Goal: Task Accomplishment & Management: Manage account settings

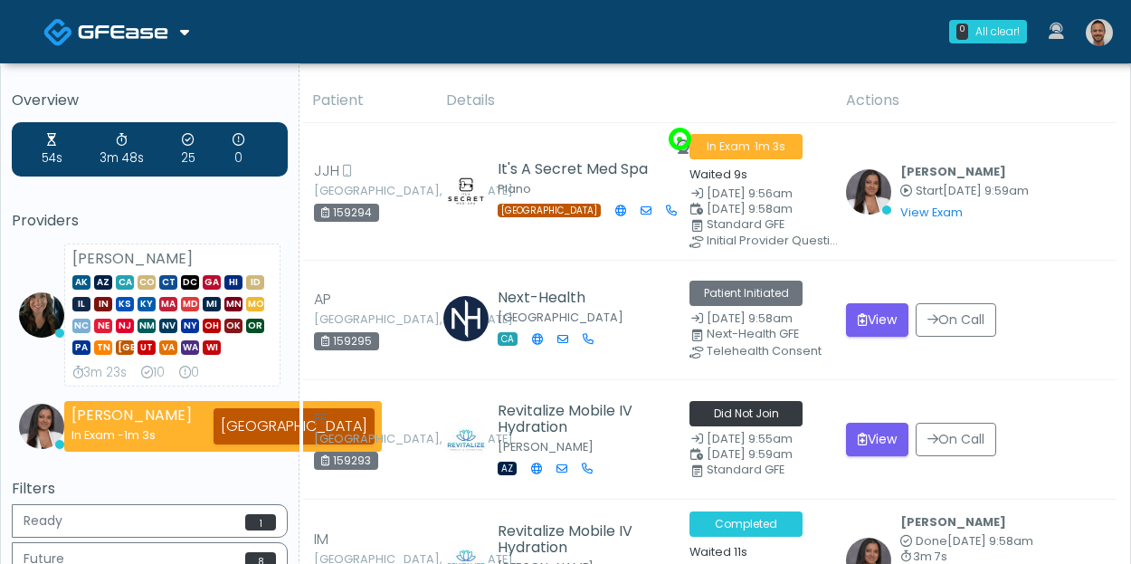
click at [1100, 39] on img at bounding box center [1098, 32] width 27 height 27
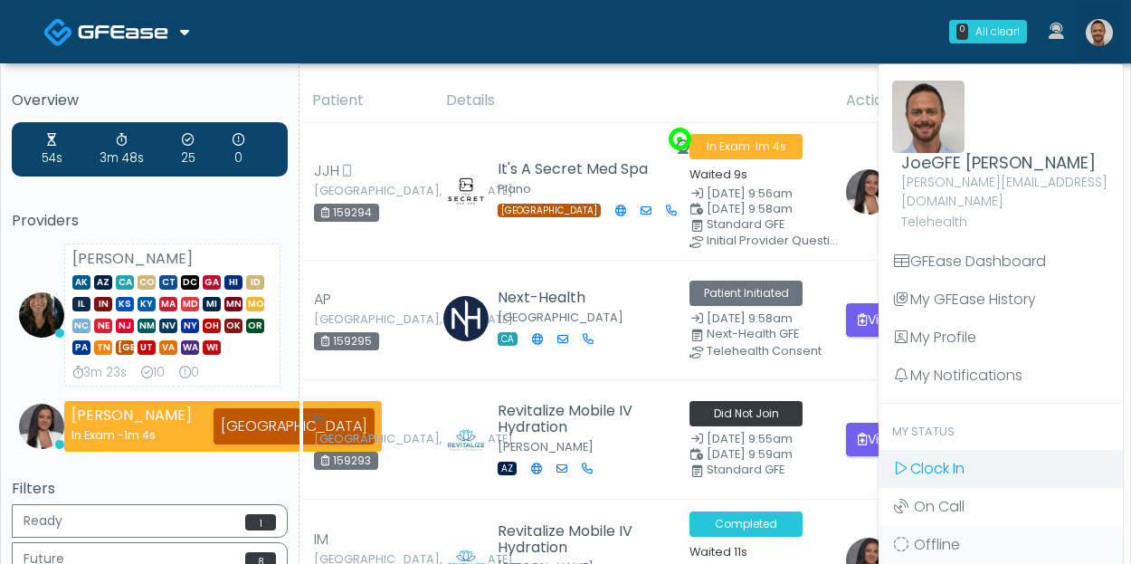
click at [970, 450] on link "Clock In" at bounding box center [1000, 469] width 244 height 38
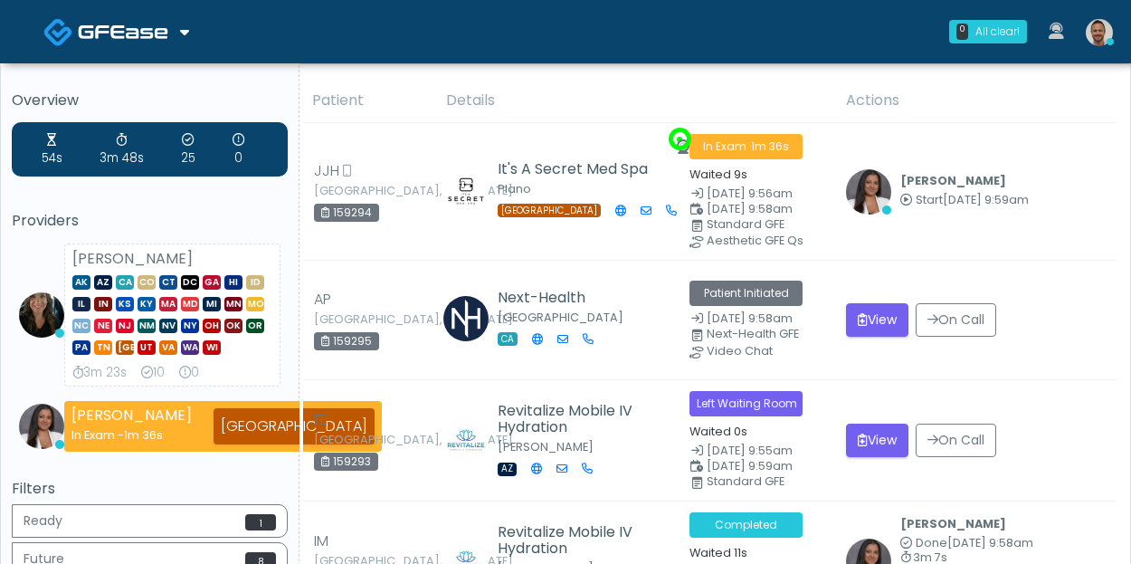
click at [425, 49] on div "0 All clear! All clear! Michelle Picione AK AZ CA CO CT DC GA HI ID IL IN KS KY…" at bounding box center [673, 32] width 899 height 60
click at [1105, 35] on img at bounding box center [1098, 32] width 27 height 27
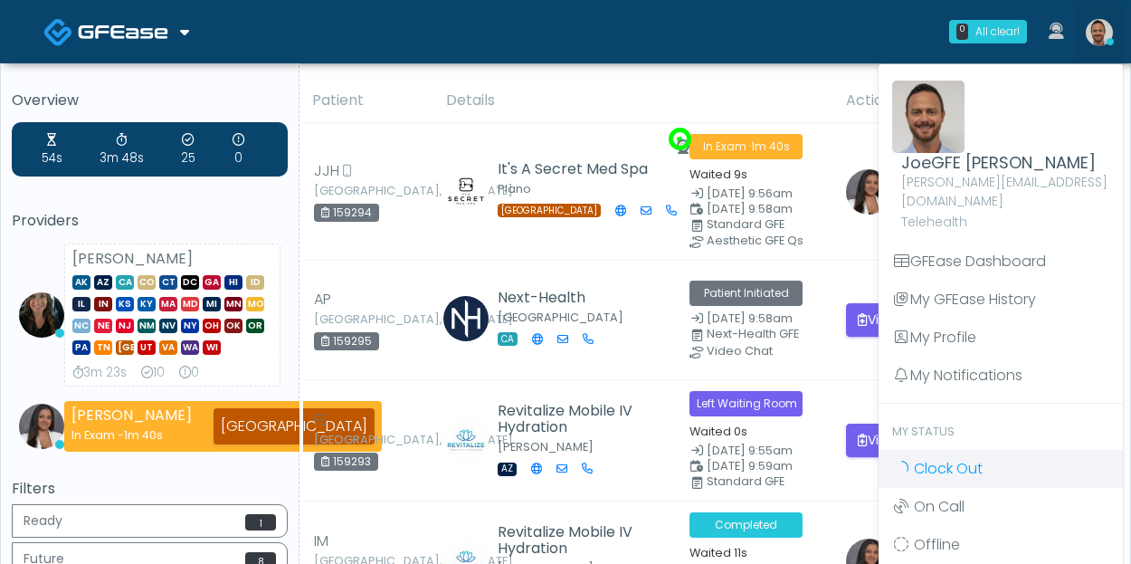
click at [978, 458] on span "Clock Out" at bounding box center [948, 468] width 69 height 21
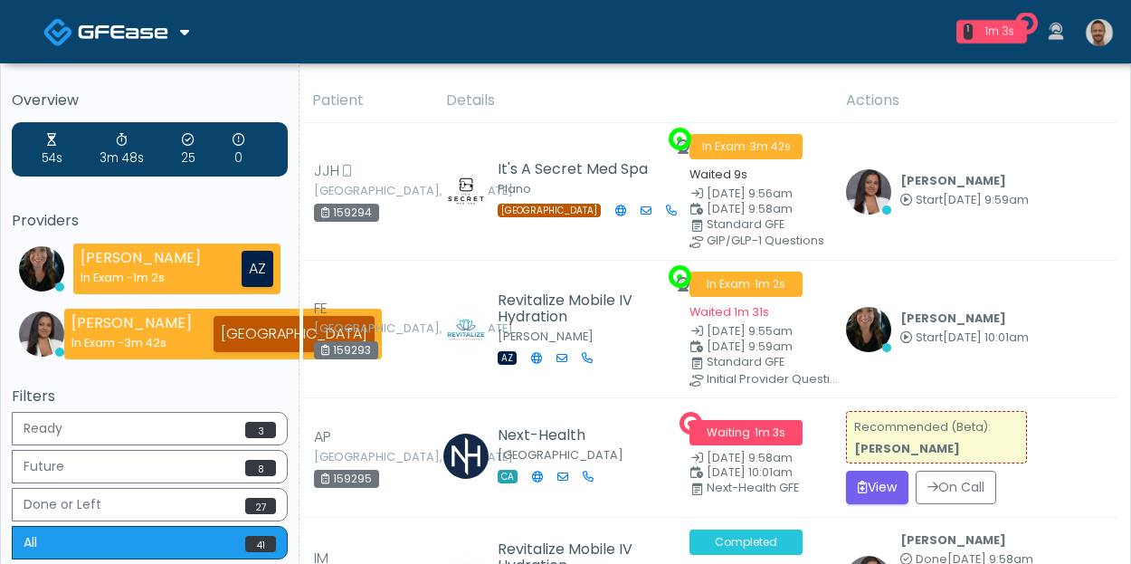
click at [1098, 30] on img at bounding box center [1098, 32] width 27 height 27
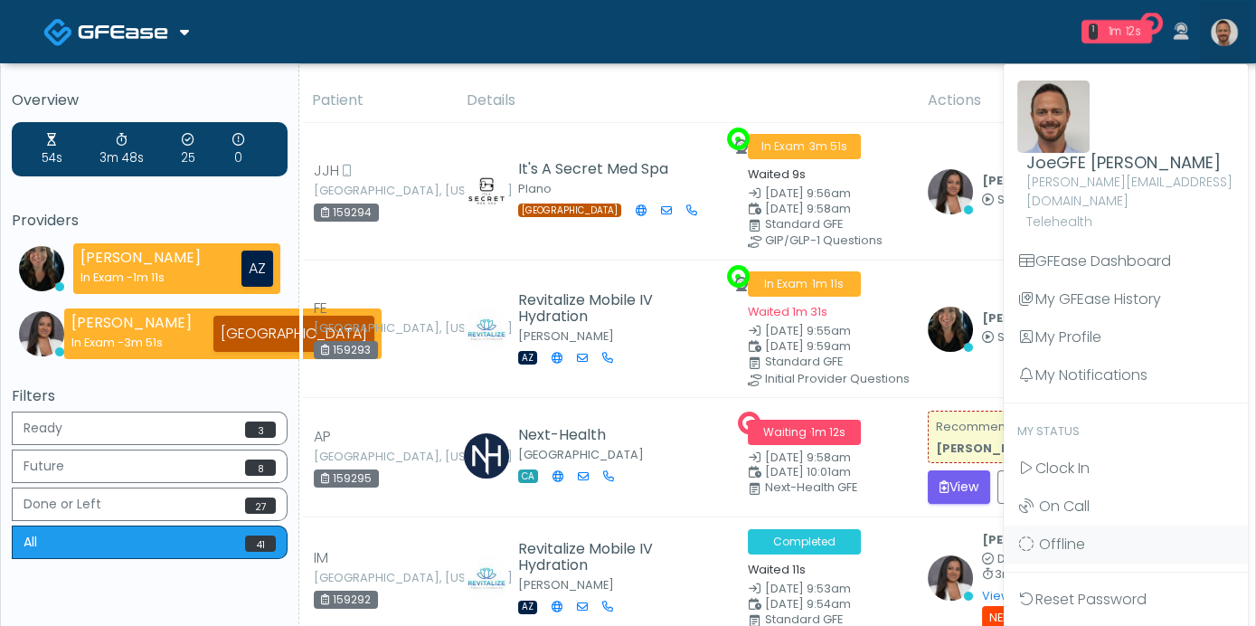
drag, startPoint x: 1119, startPoint y: 2, endPoint x: 865, endPoint y: 79, distance: 265.5
click at [860, 79] on th "Details" at bounding box center [686, 101] width 461 height 44
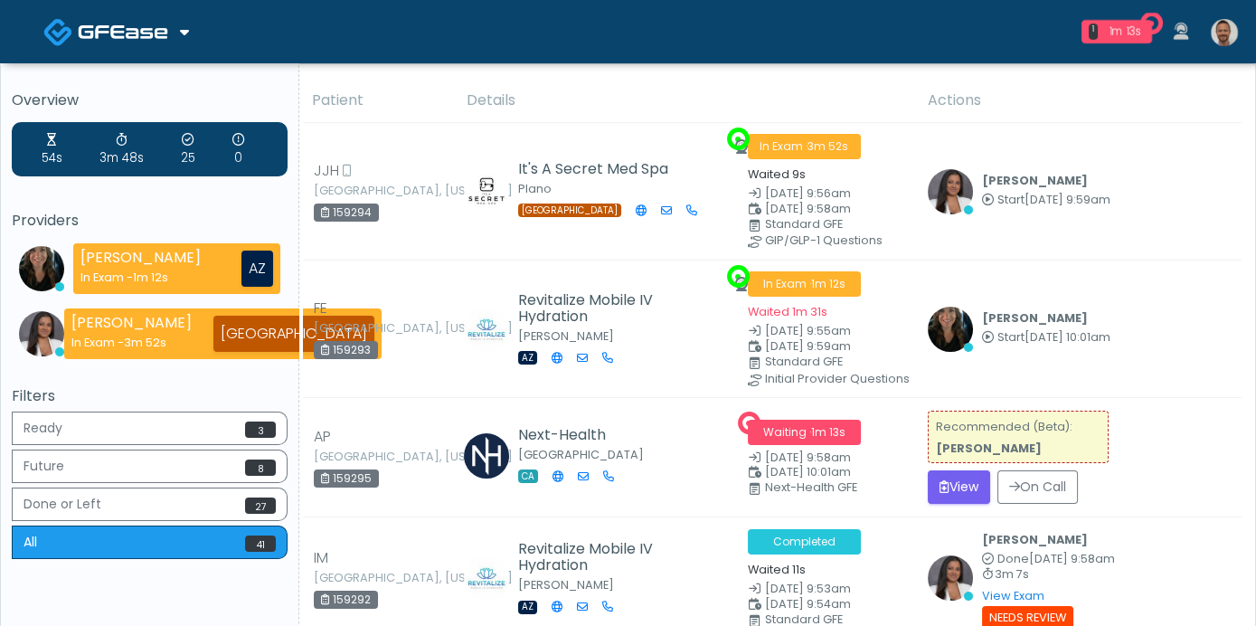
click at [1130, 29] on img at bounding box center [1224, 32] width 27 height 27
